Goal: Transaction & Acquisition: Obtain resource

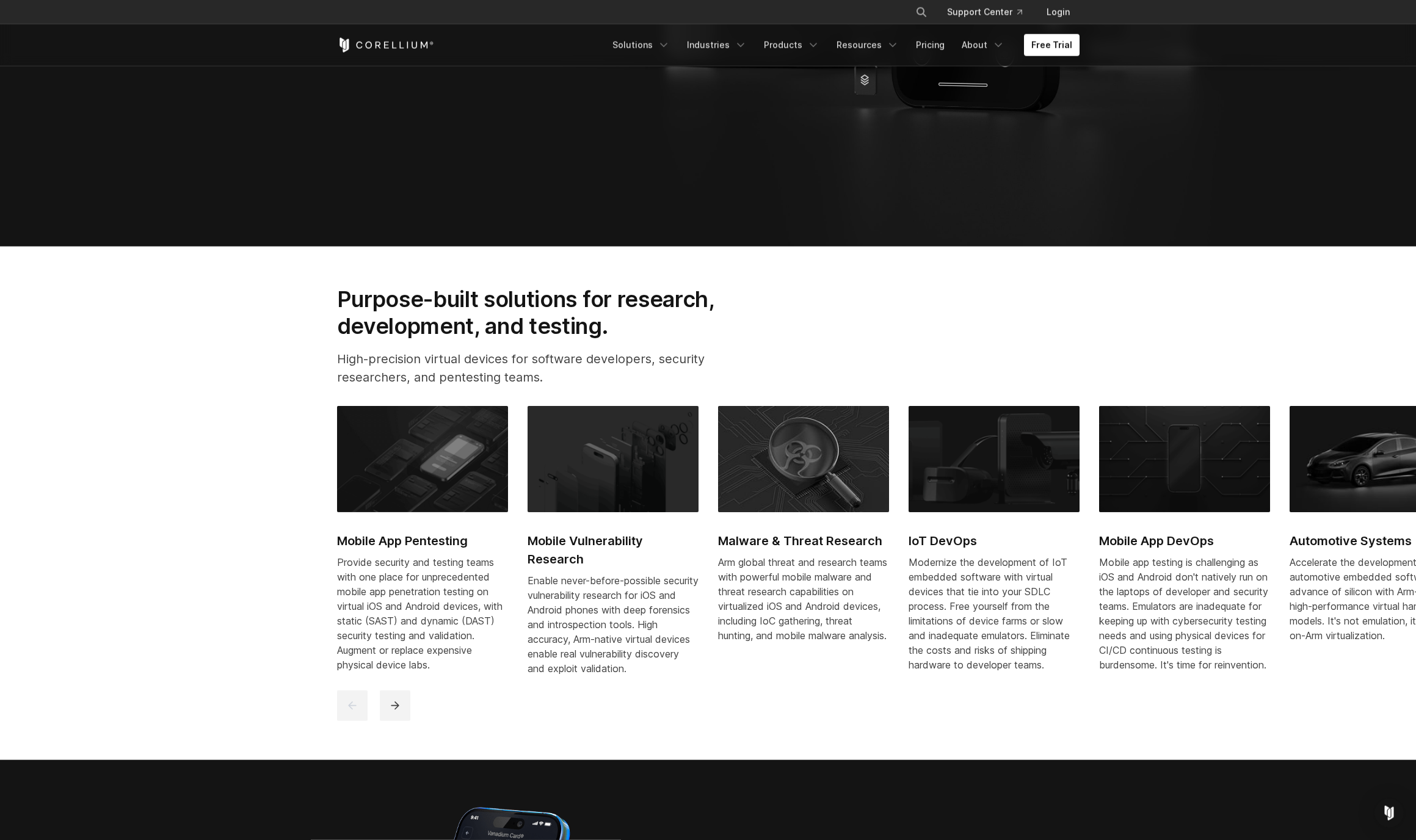
scroll to position [586, 0]
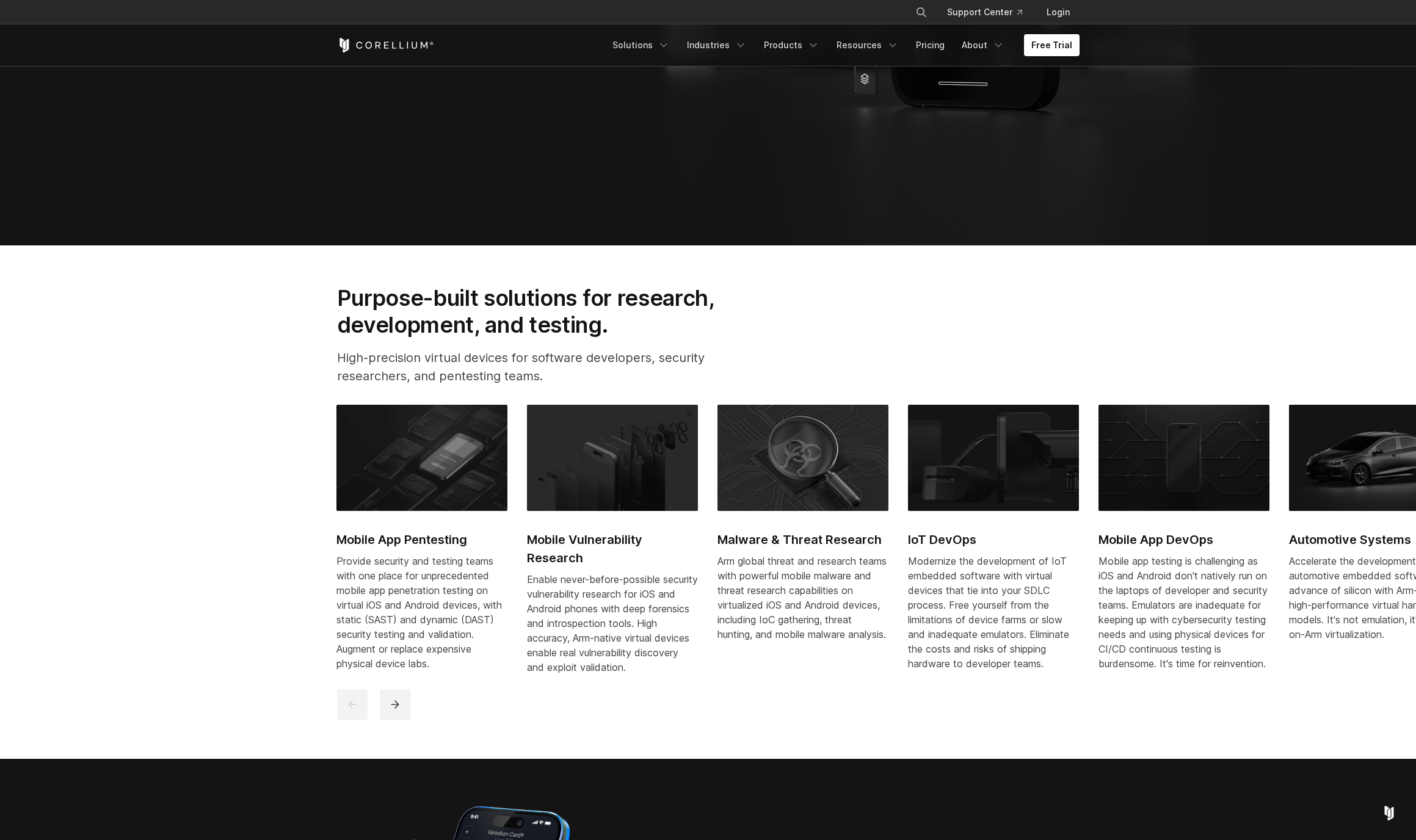
click at [1205, 490] on img at bounding box center [1184, 458] width 171 height 106
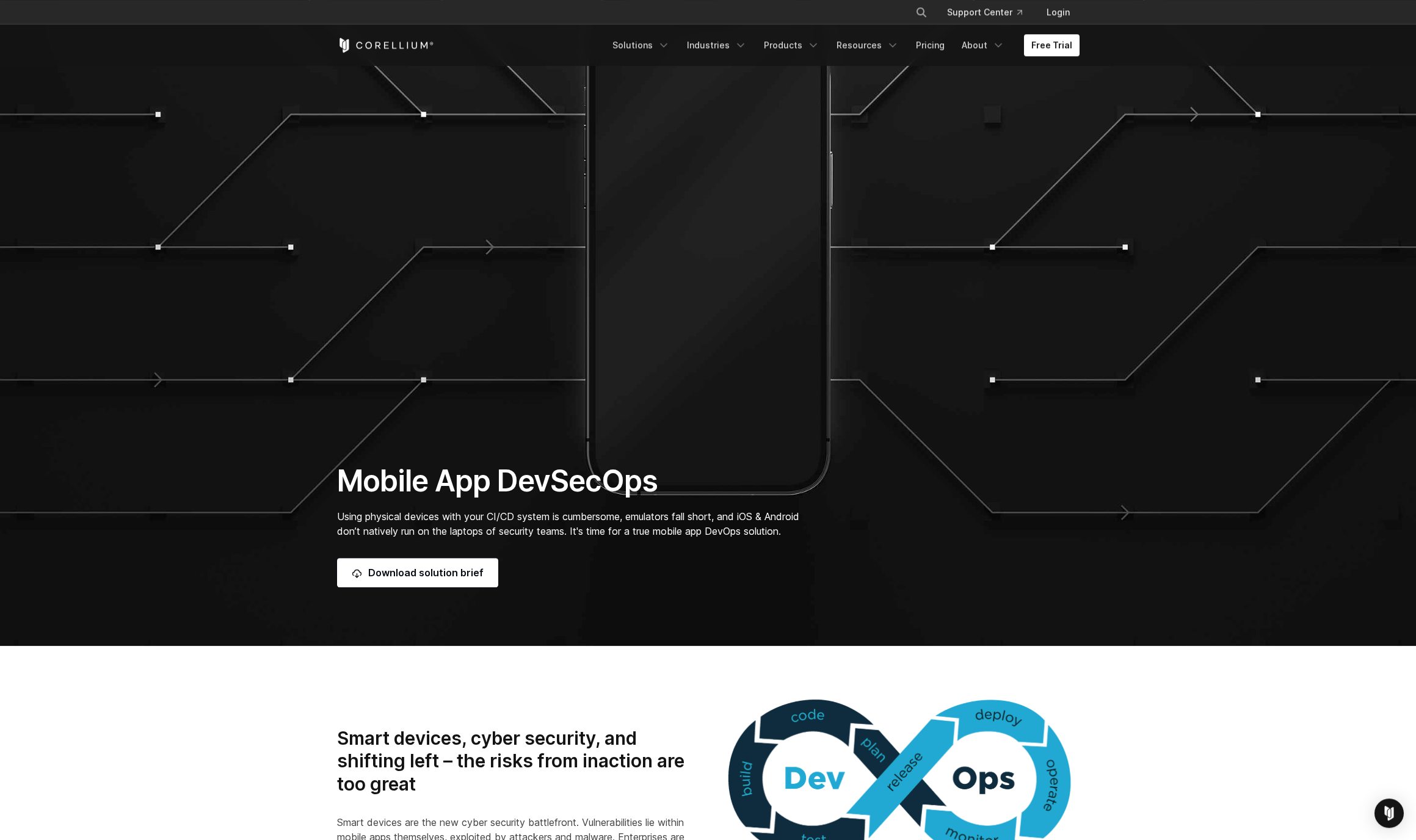
scroll to position [147, 0]
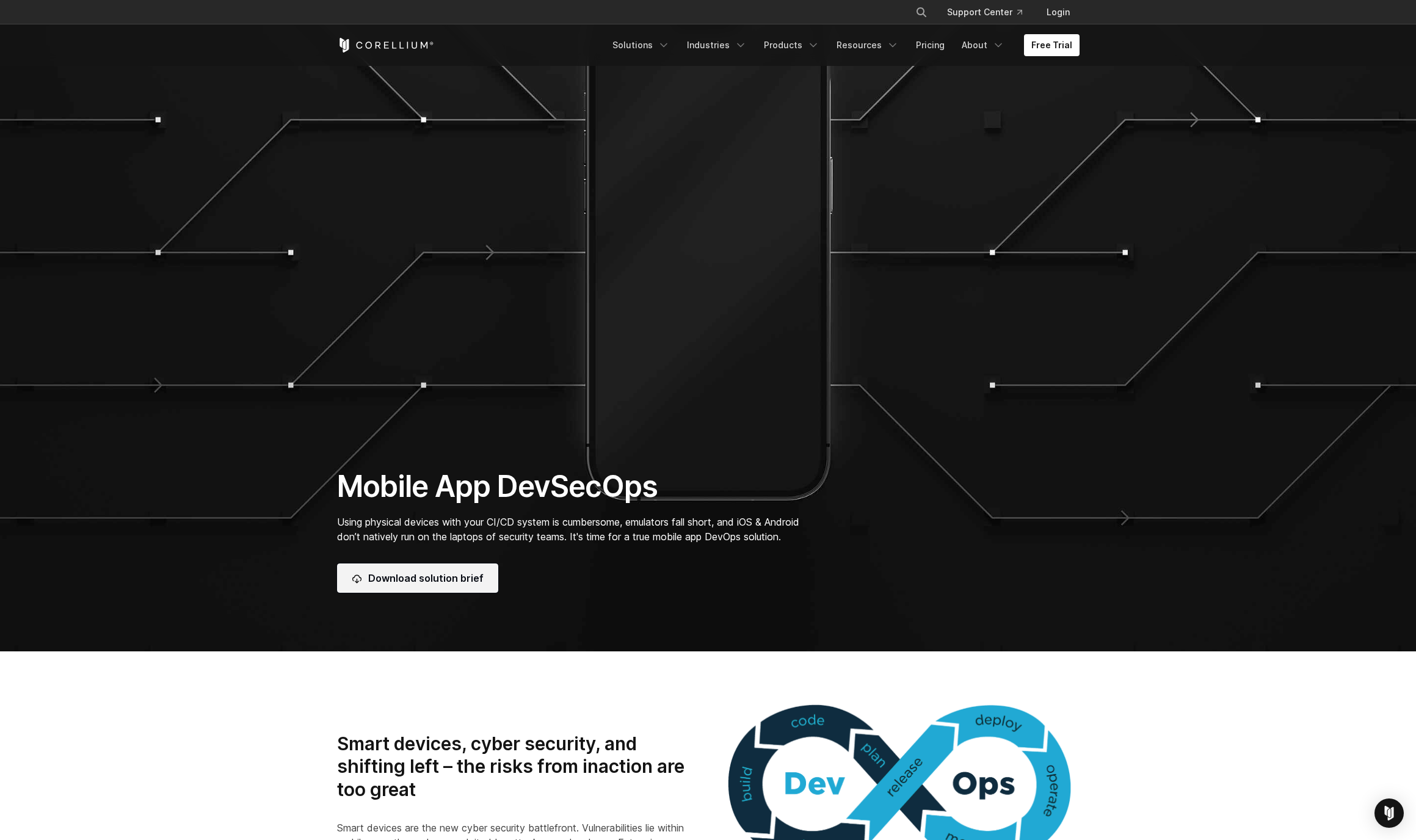
click at [441, 581] on link "Download solution brief" at bounding box center [418, 578] width 161 height 30
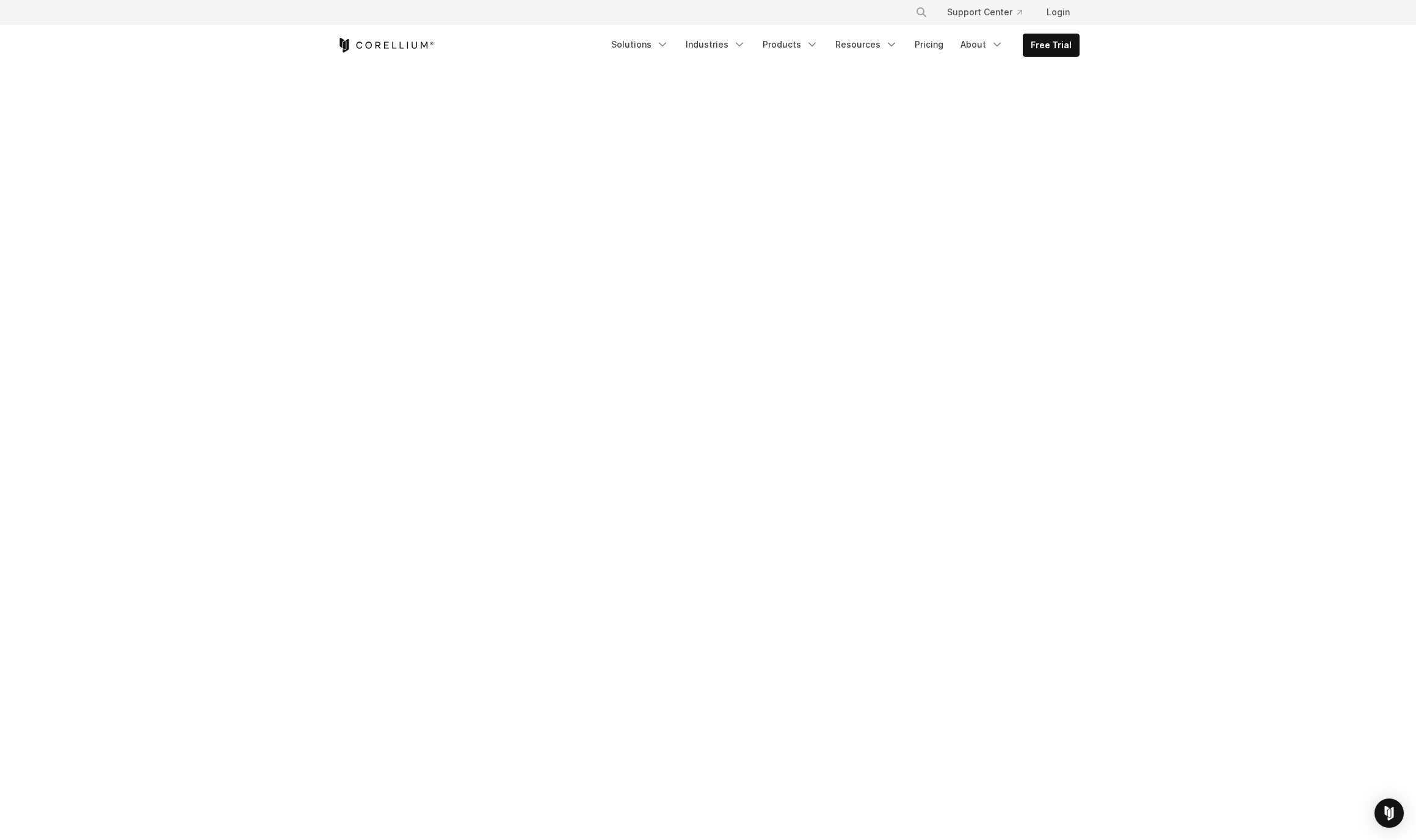
drag, startPoint x: 347, startPoint y: 351, endPoint x: 371, endPoint y: 197, distance: 155.9
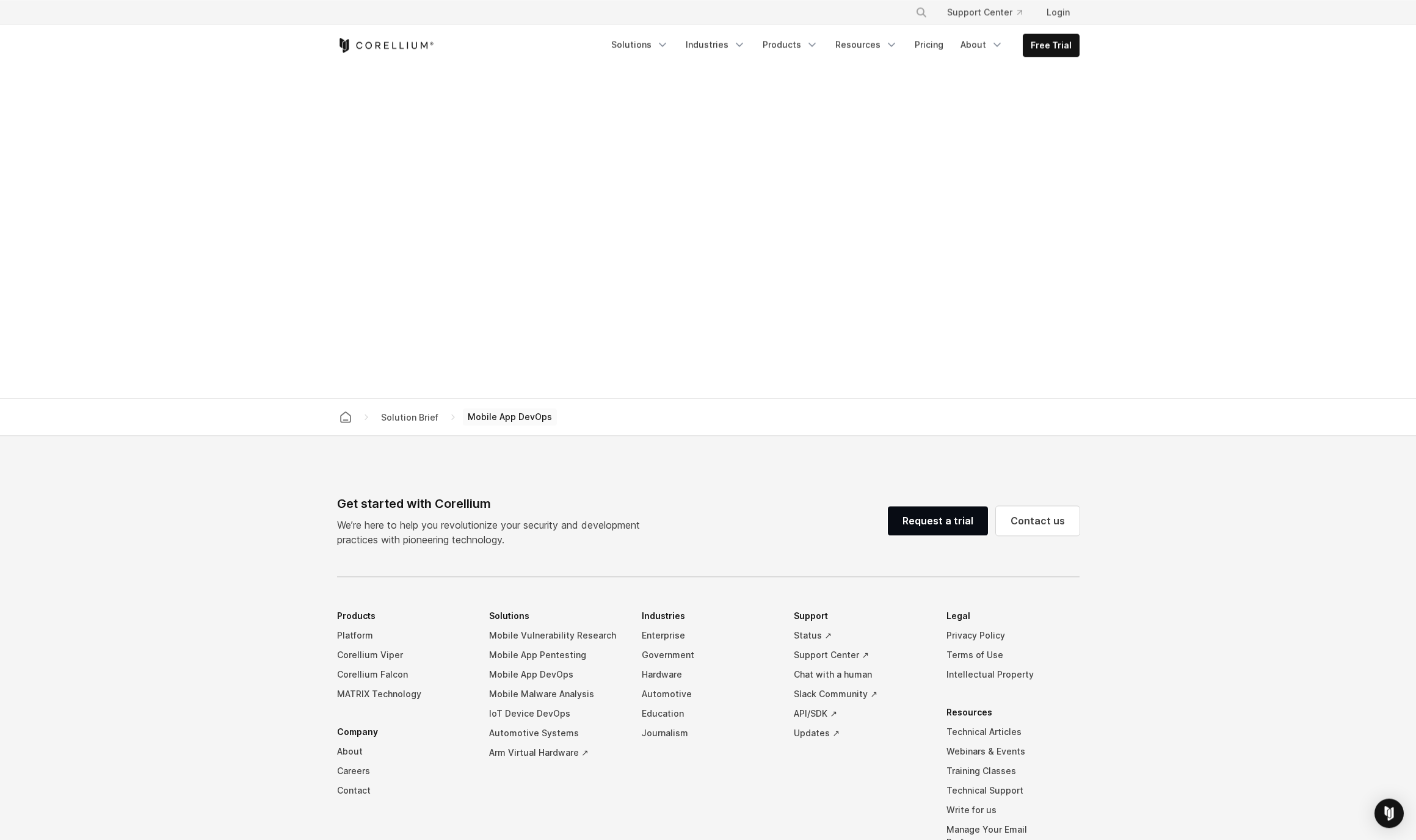
scroll to position [586, 0]
click at [950, 525] on link "Request a trial" at bounding box center [938, 519] width 100 height 30
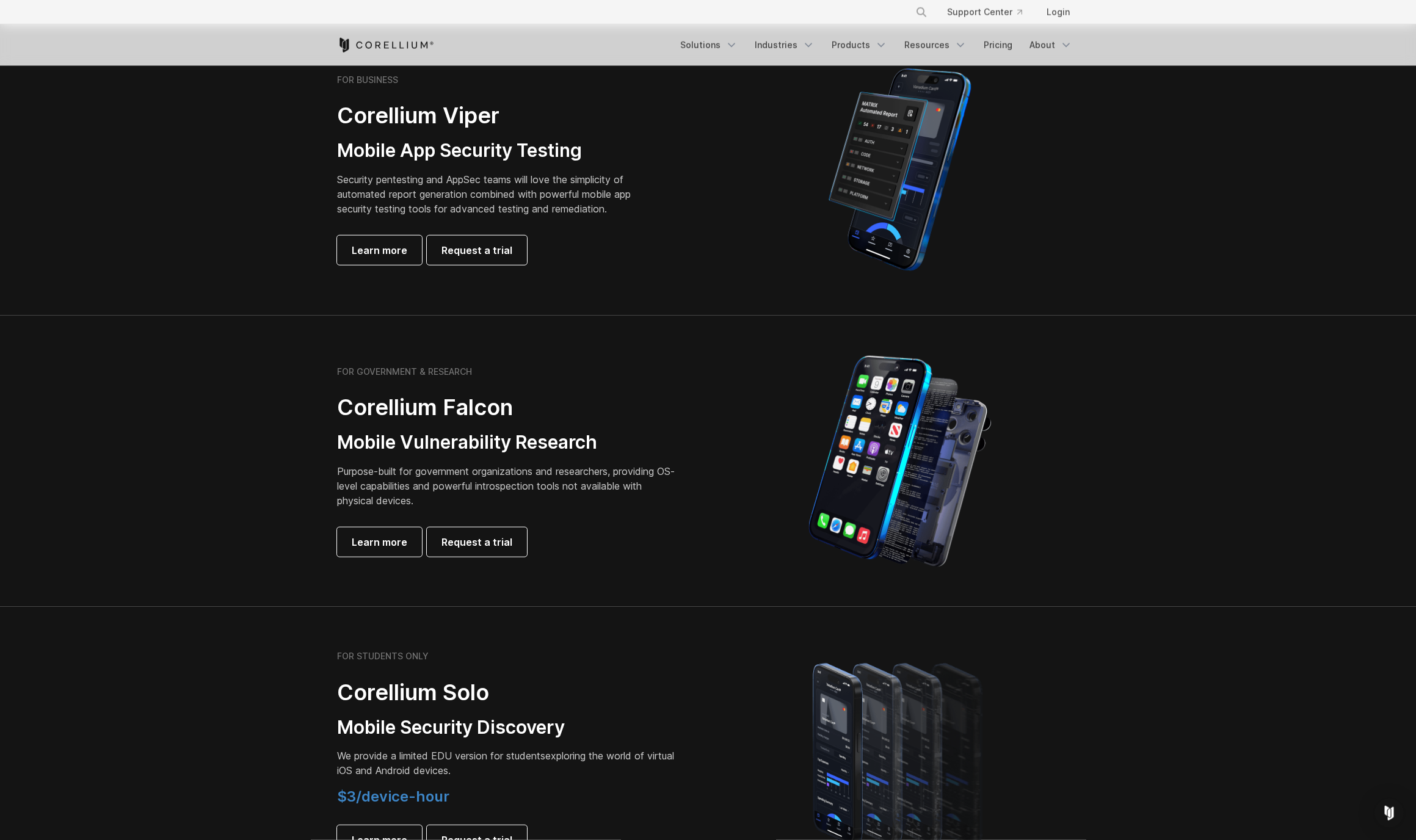
scroll to position [293, 0]
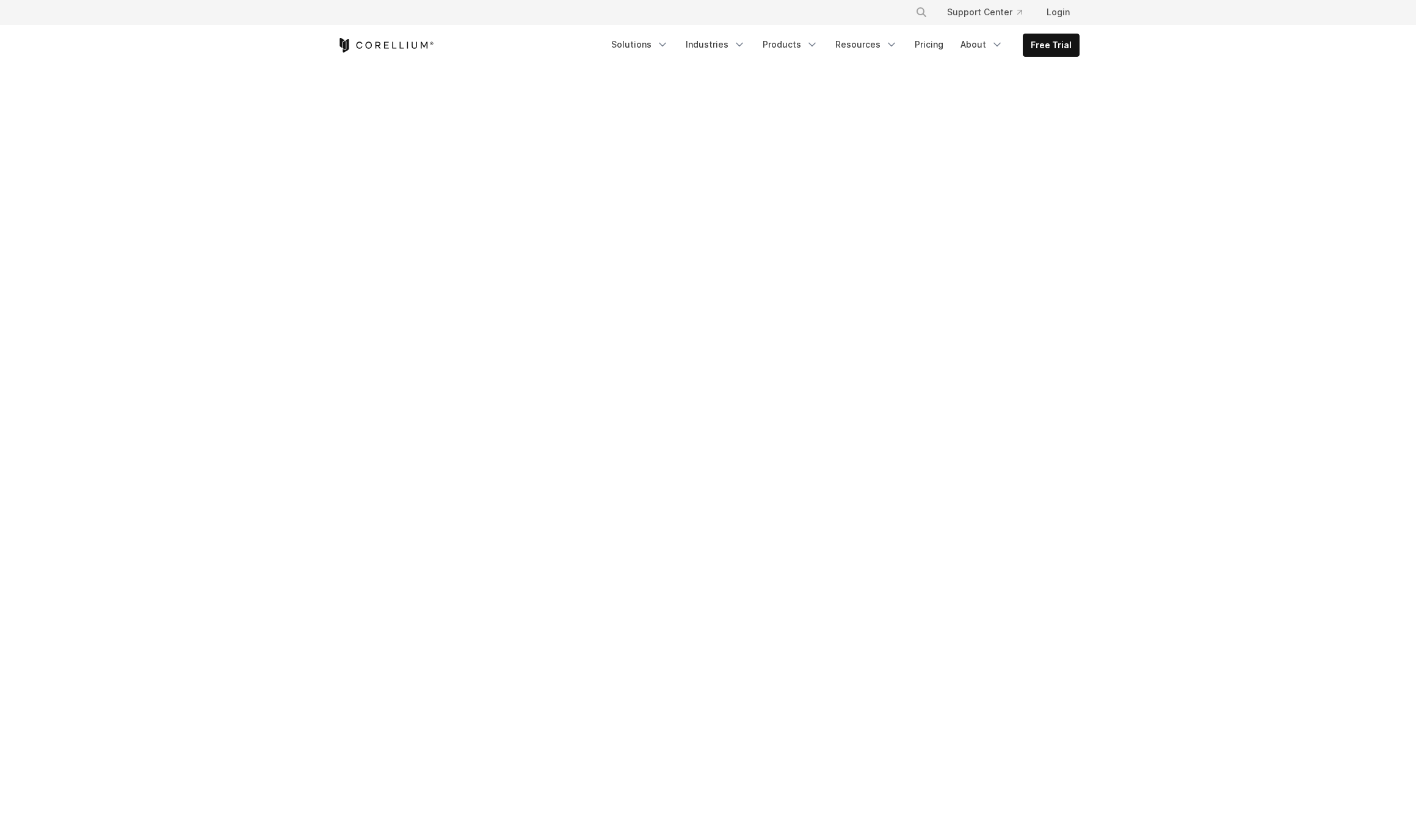
scroll to position [586, 0]
